Goal: Information Seeking & Learning: Check status

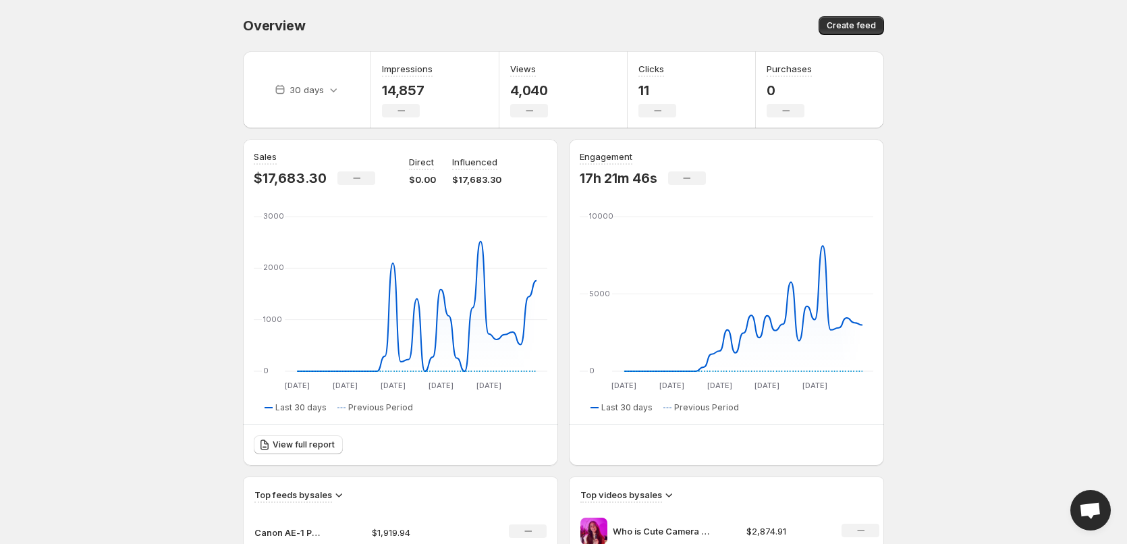
click at [171, 188] on body "Home Feeds Videos Subscription Settings Overview. This page is ready Overview C…" at bounding box center [563, 272] width 1127 height 544
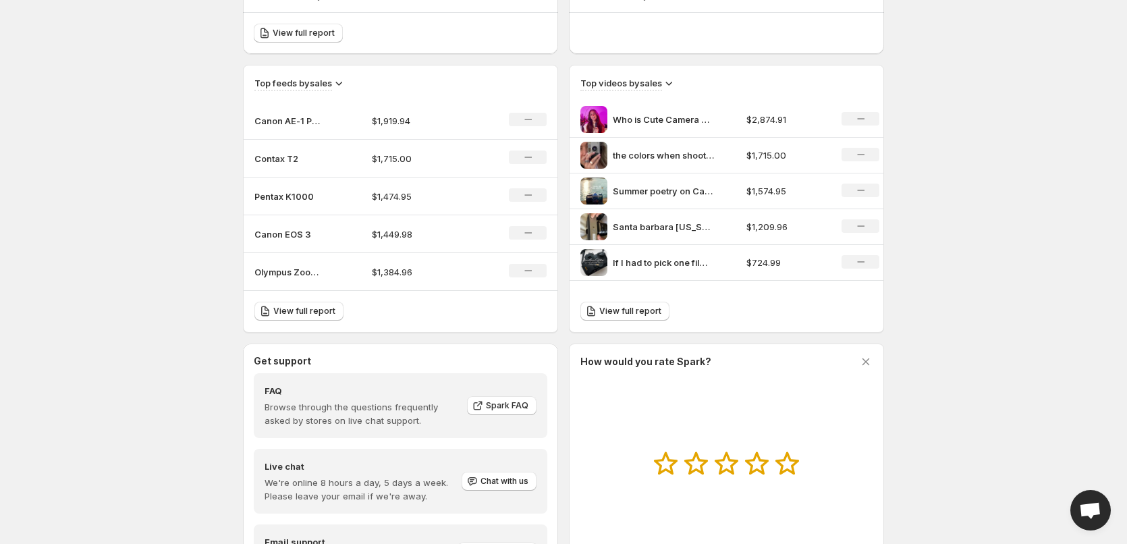
scroll to position [500, 0]
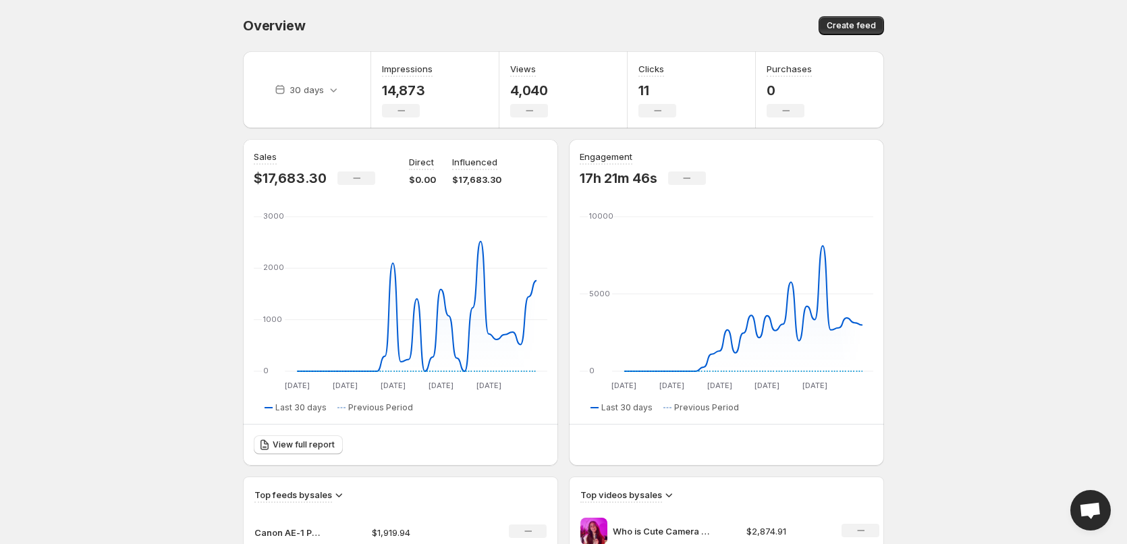
scroll to position [270, 0]
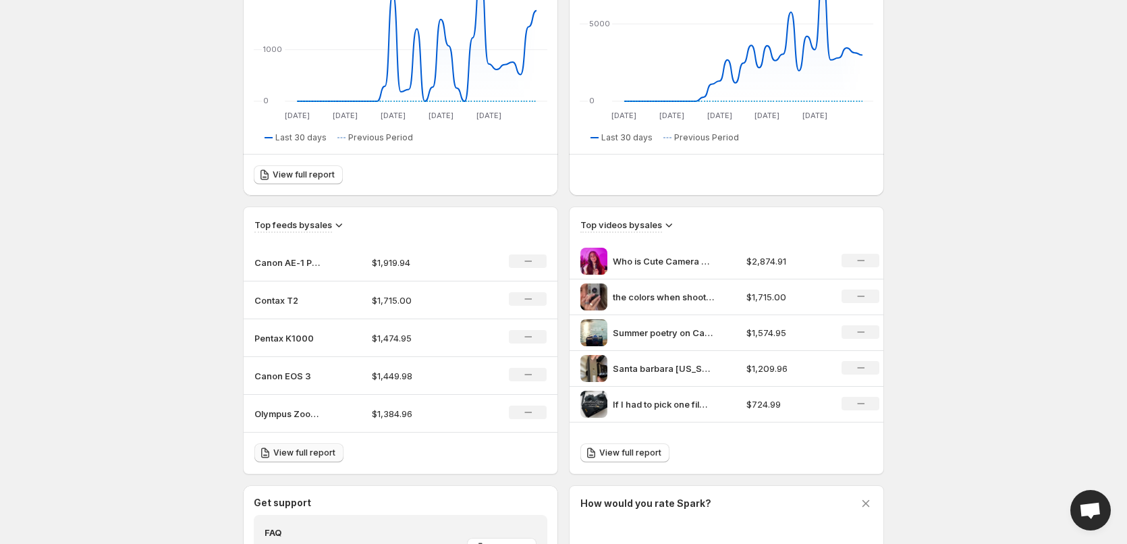
click at [291, 452] on span "View full report" at bounding box center [304, 453] width 62 height 11
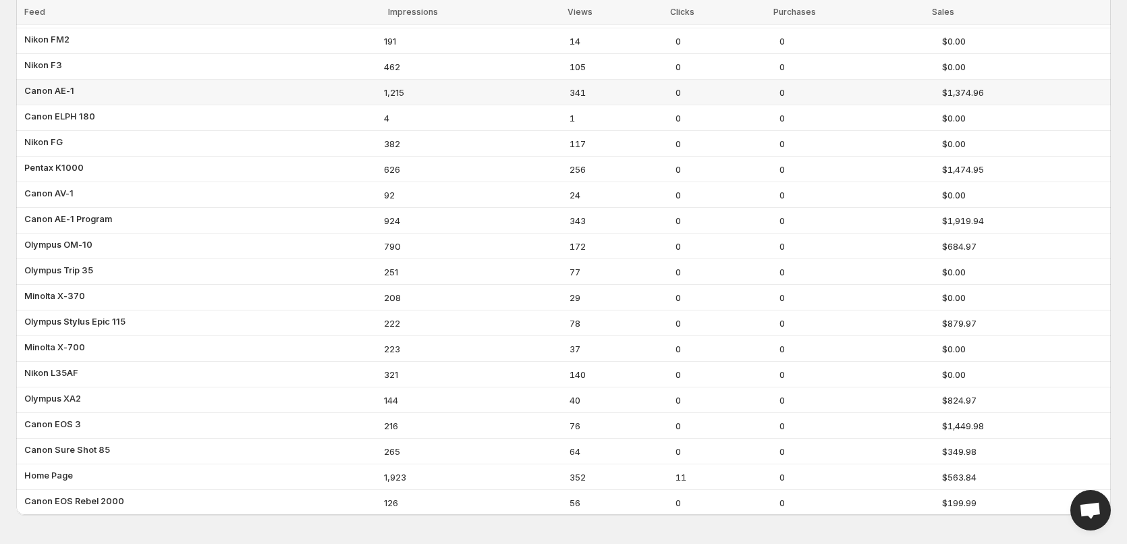
scroll to position [625, 0]
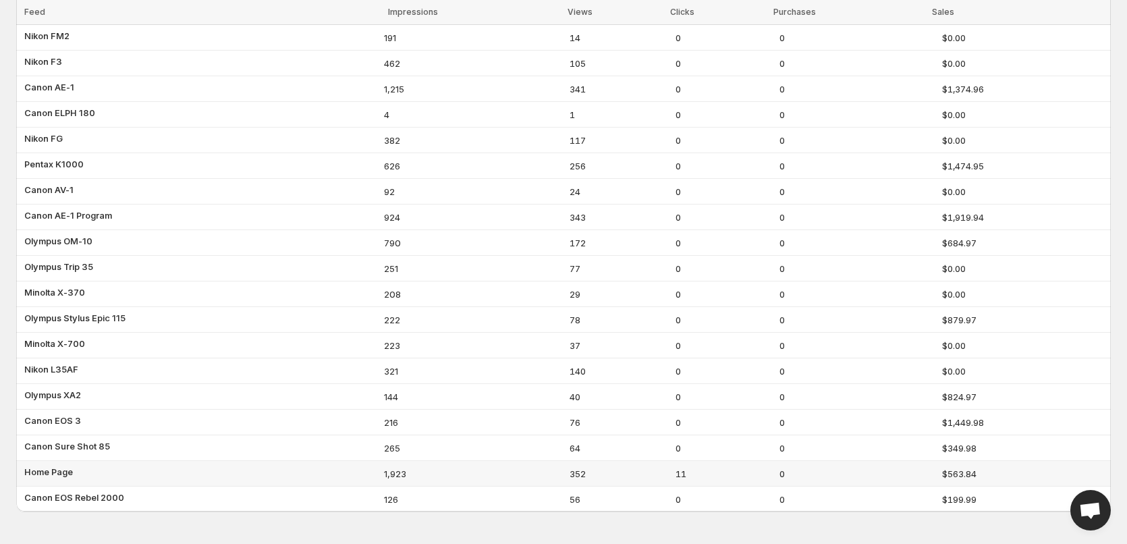
click at [272, 477] on td "Home Page" at bounding box center [198, 474] width 364 height 26
click at [47, 468] on span "Home Page" at bounding box center [48, 471] width 49 height 13
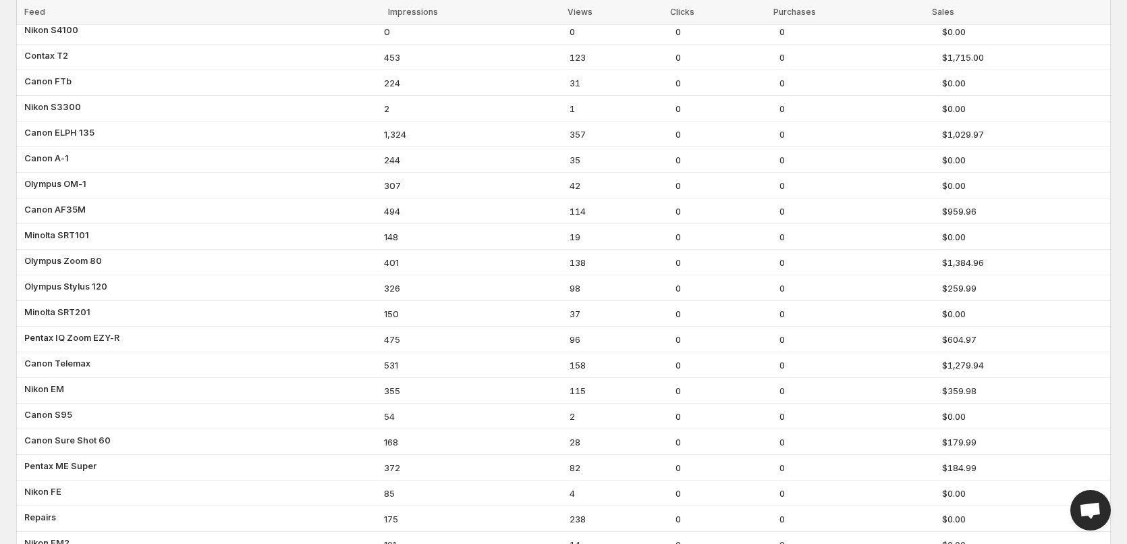
scroll to position [0, 0]
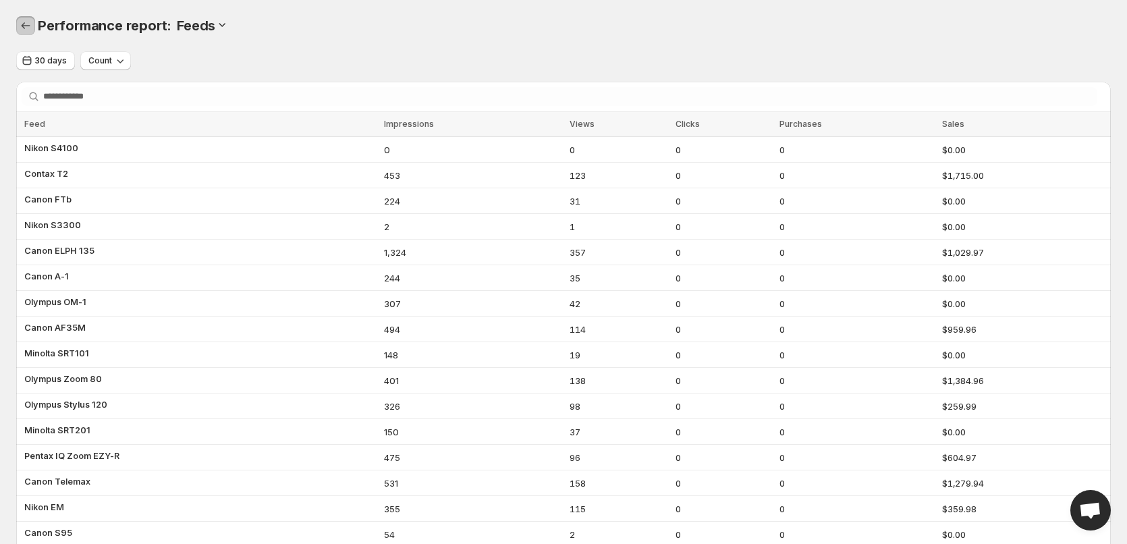
click at [23, 31] on icon "Performance report" at bounding box center [25, 25] width 13 height 13
